Goal: Information Seeking & Learning: Learn about a topic

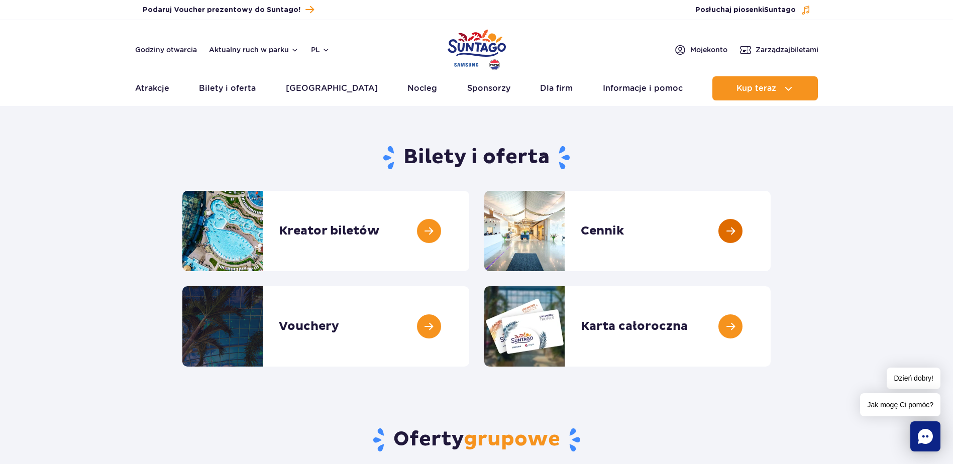
click at [771, 229] on link at bounding box center [771, 231] width 0 height 80
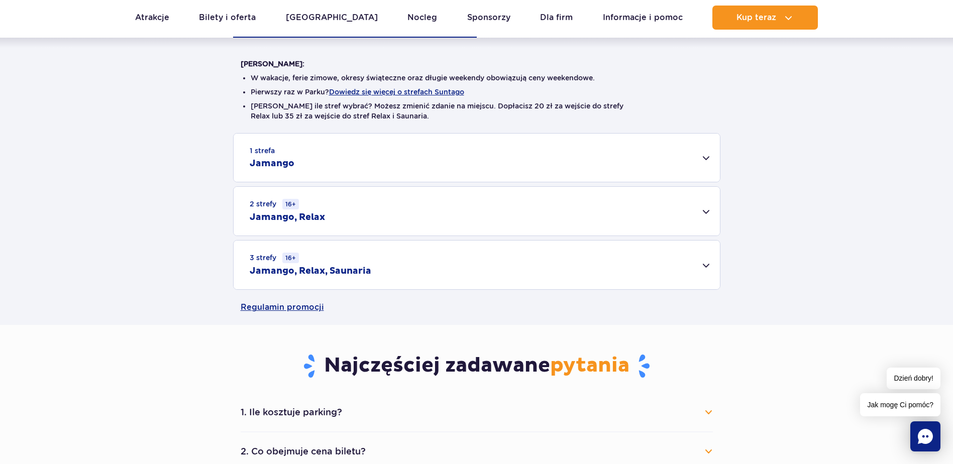
scroll to position [251, 0]
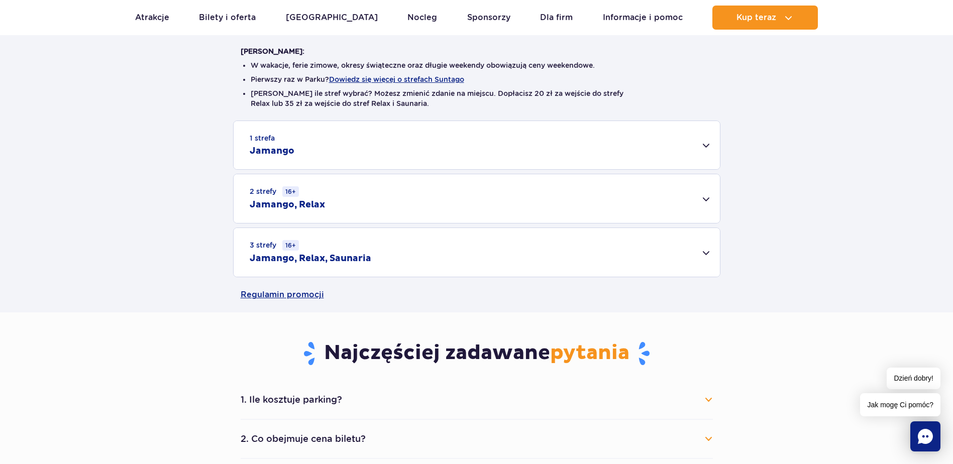
click at [289, 150] on h2 "Jamango" at bounding box center [272, 151] width 45 height 12
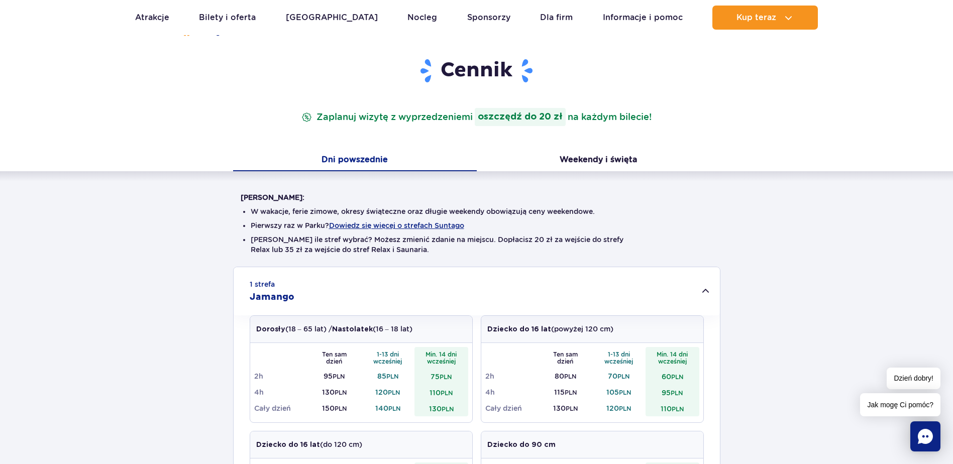
scroll to position [101, 0]
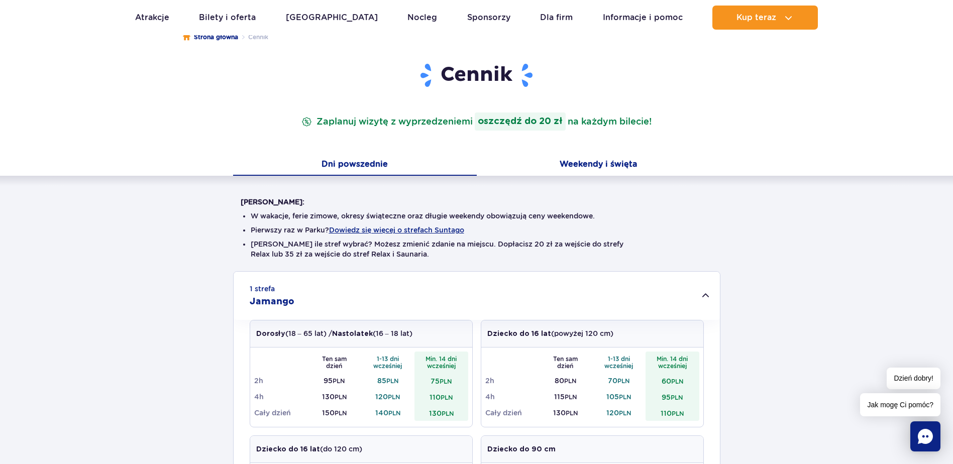
click at [576, 158] on button "Weekendy i święta" at bounding box center [599, 165] width 244 height 21
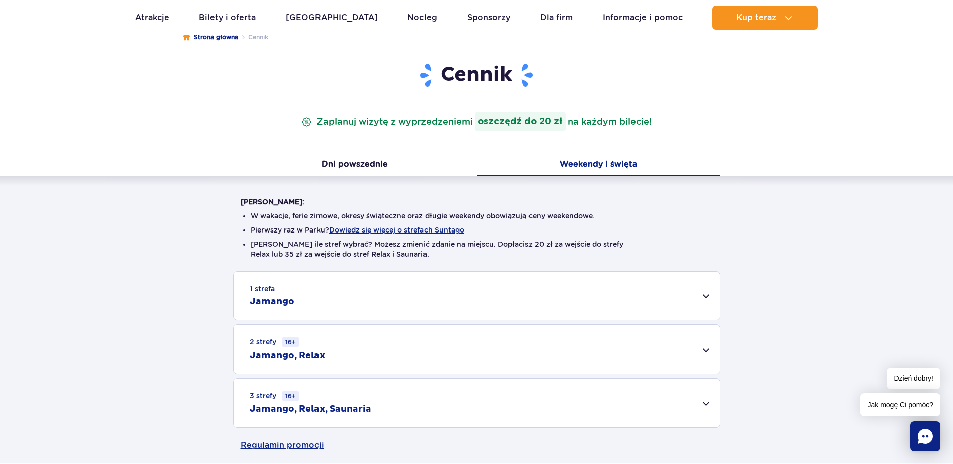
click at [272, 291] on small "1 strefa" at bounding box center [262, 289] width 25 height 10
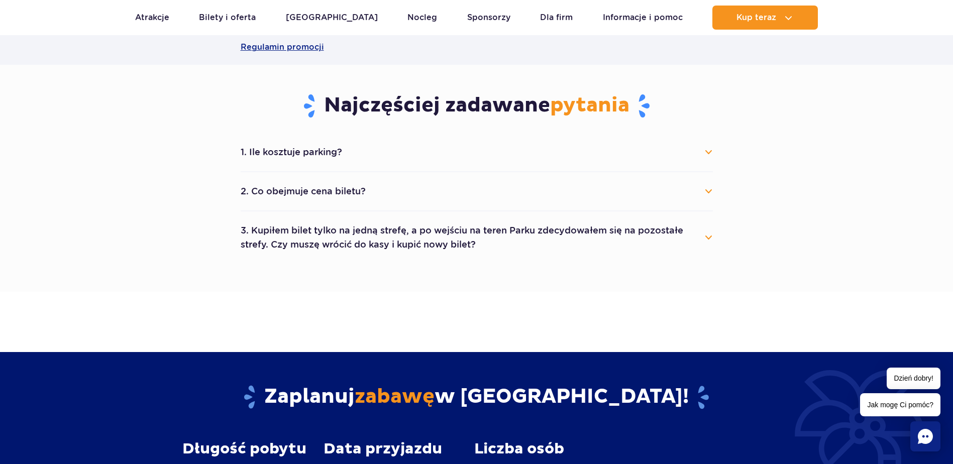
scroll to position [905, 0]
